Goal: Task Accomplishment & Management: Use online tool/utility

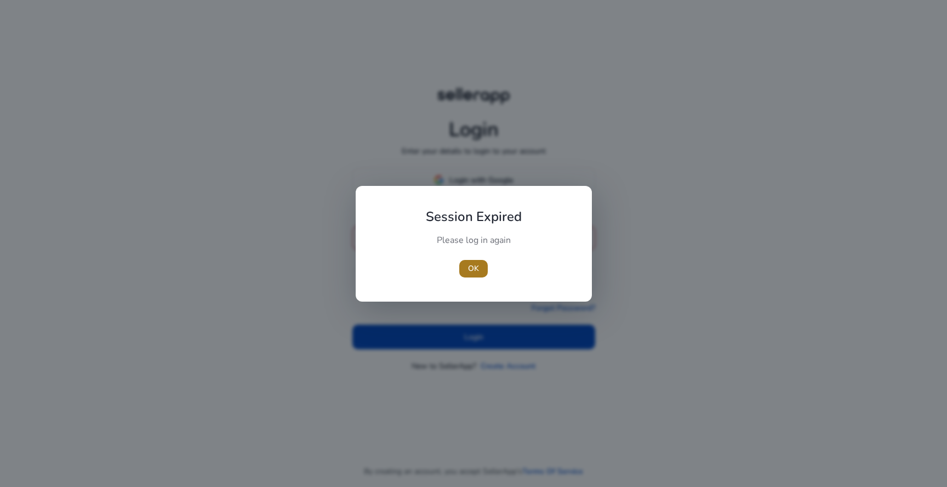
click at [465, 263] on span "button" at bounding box center [473, 269] width 29 height 26
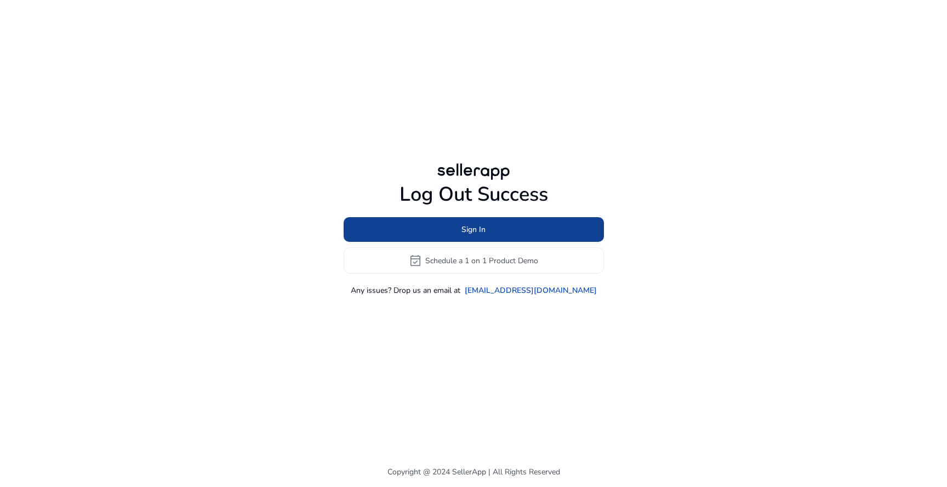
click at [463, 235] on span "Sign In" at bounding box center [474, 230] width 24 height 12
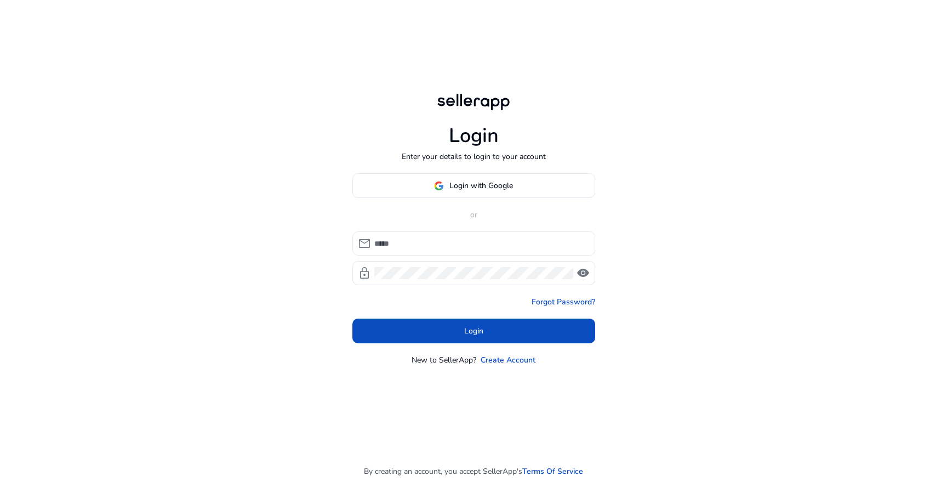
click at [449, 236] on div at bounding box center [480, 243] width 212 height 24
click at [444, 241] on input at bounding box center [480, 243] width 212 height 12
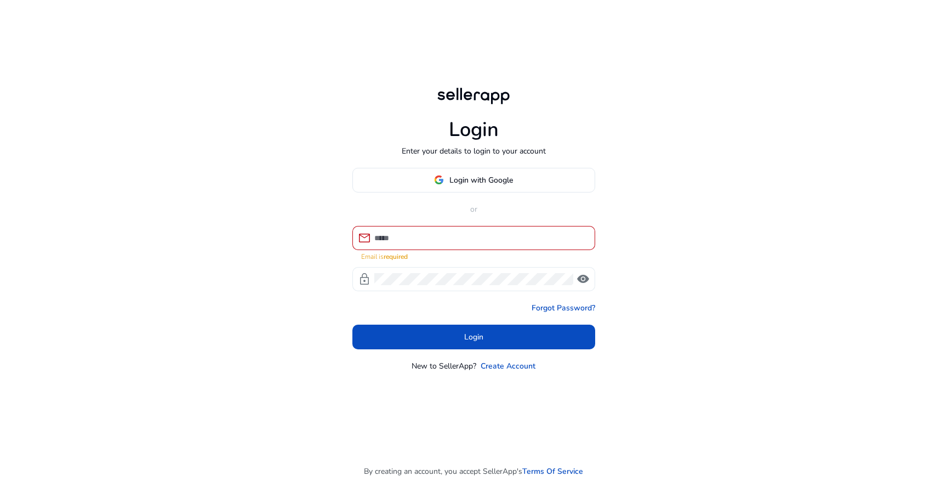
type input "**********"
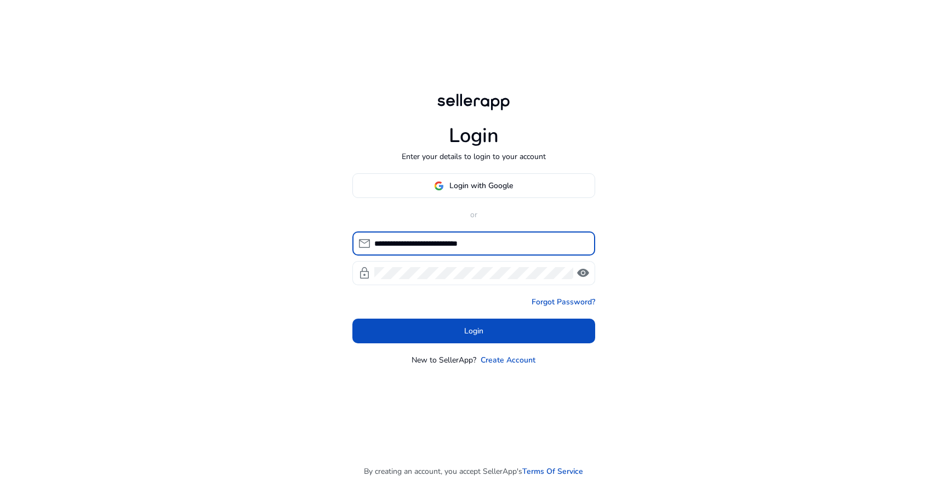
click button "Login" at bounding box center [474, 331] width 243 height 25
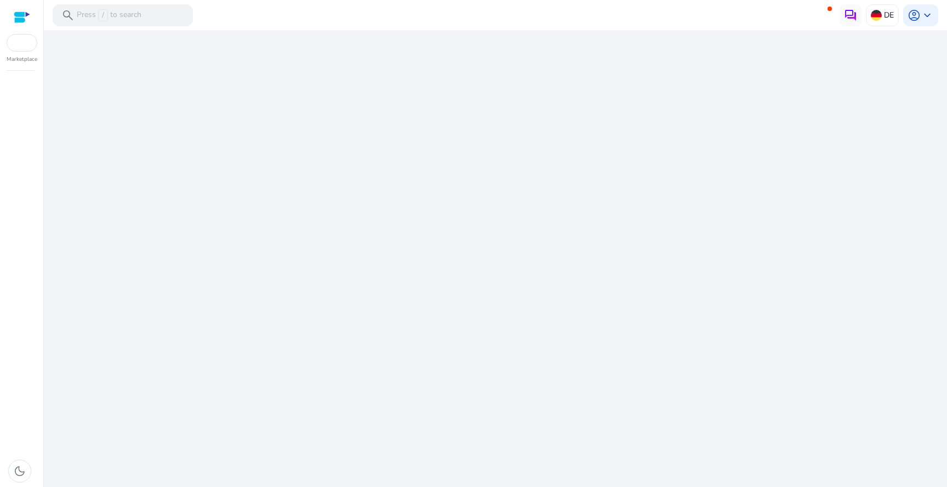
drag, startPoint x: 518, startPoint y: 235, endPoint x: 507, endPoint y: 273, distance: 39.0
click at [507, 273] on div "We are getting things ready for you..." at bounding box center [495, 258] width 895 height 457
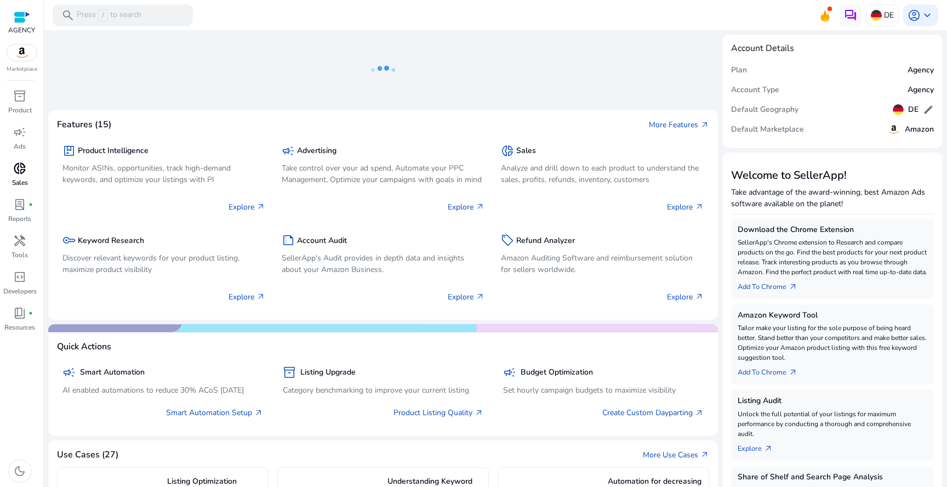
click at [24, 178] on p "Sales" at bounding box center [20, 183] width 16 height 10
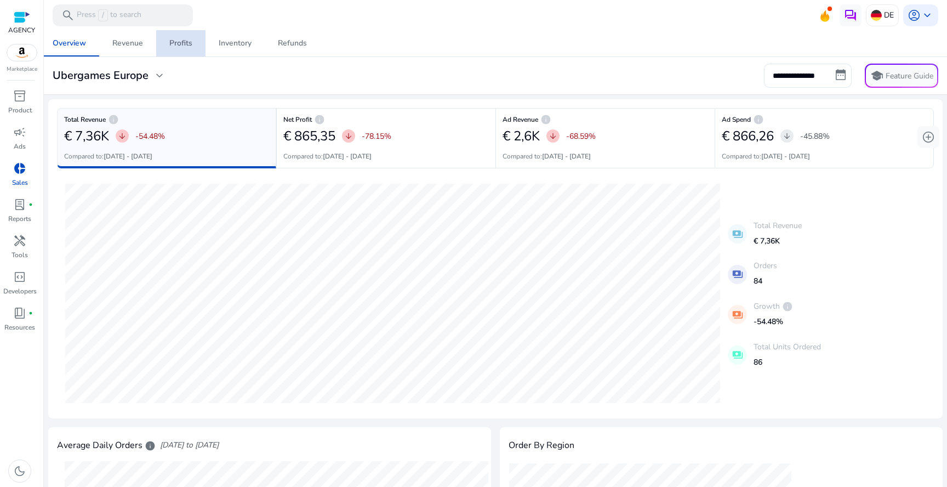
click at [185, 50] on span "Profits" at bounding box center [180, 43] width 23 height 26
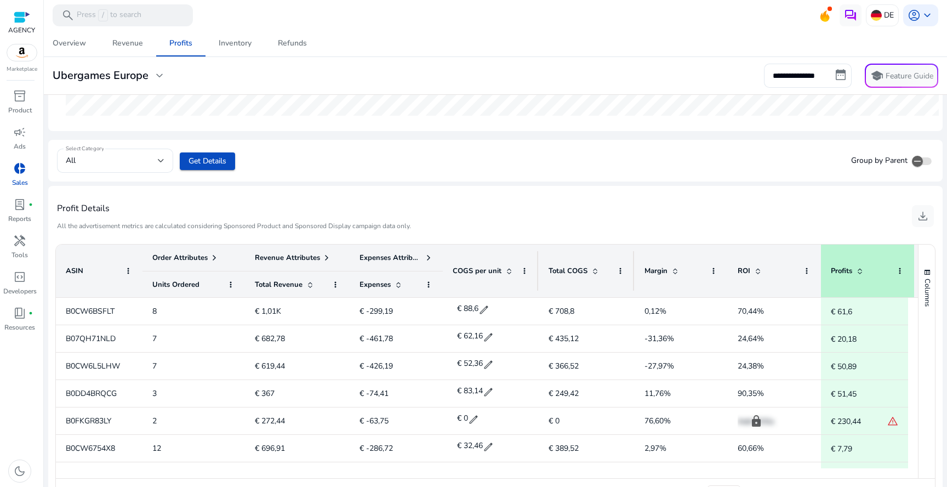
scroll to position [347, 0]
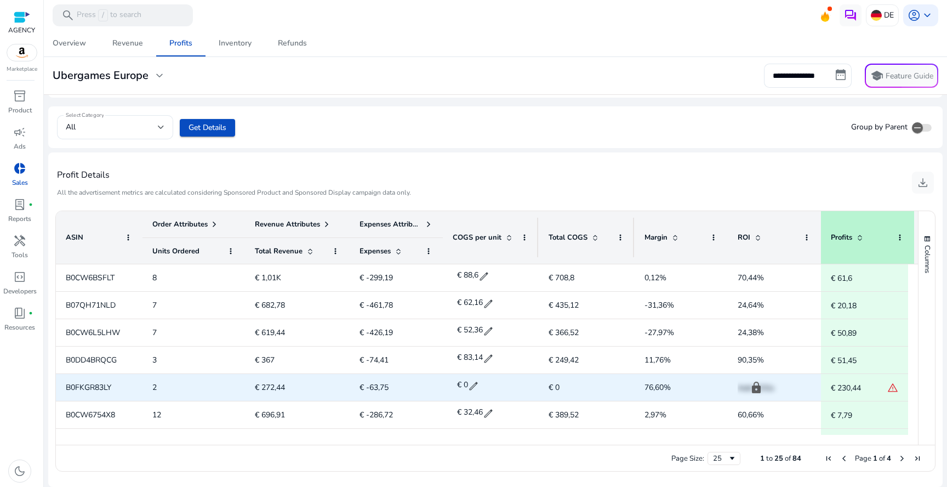
click at [99, 383] on span "B0FKGR83LY" at bounding box center [89, 387] width 46 height 10
copy span "B0FKGR83LY"
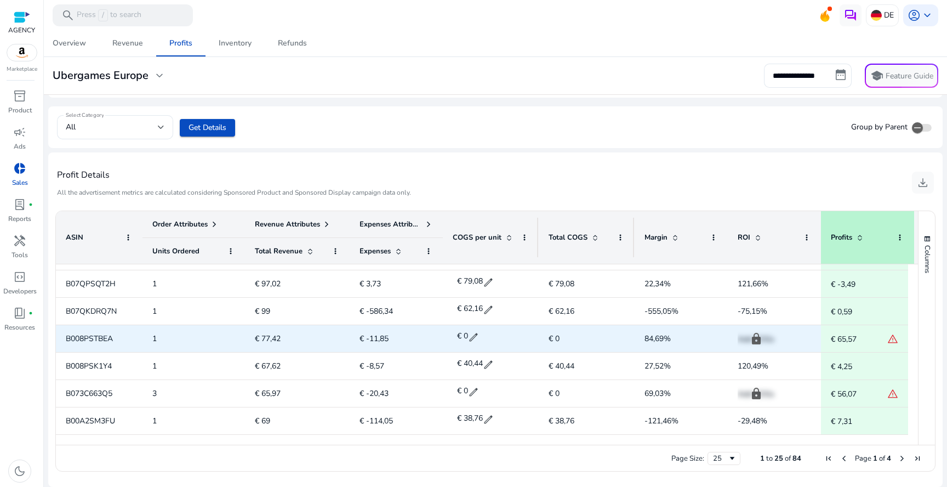
scroll to position [0, 0]
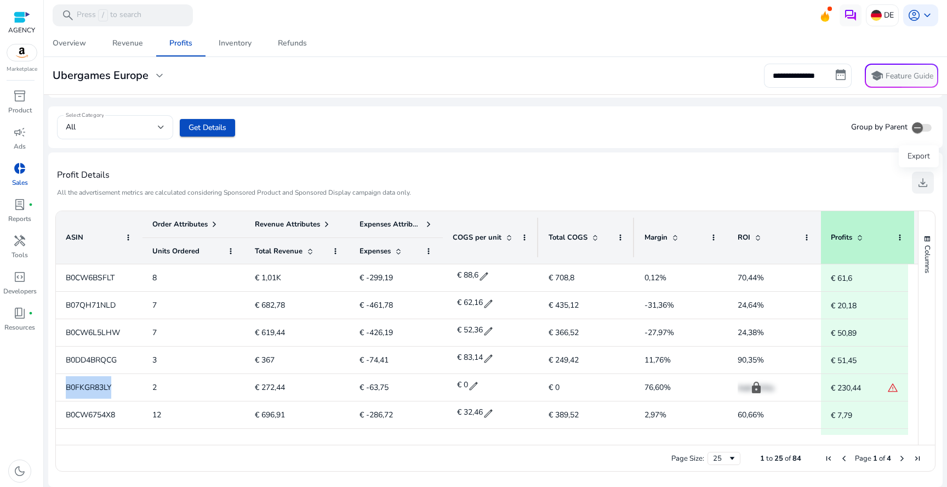
click at [924, 182] on span "download" at bounding box center [923, 182] width 13 height 13
